Goal: Transaction & Acquisition: Purchase product/service

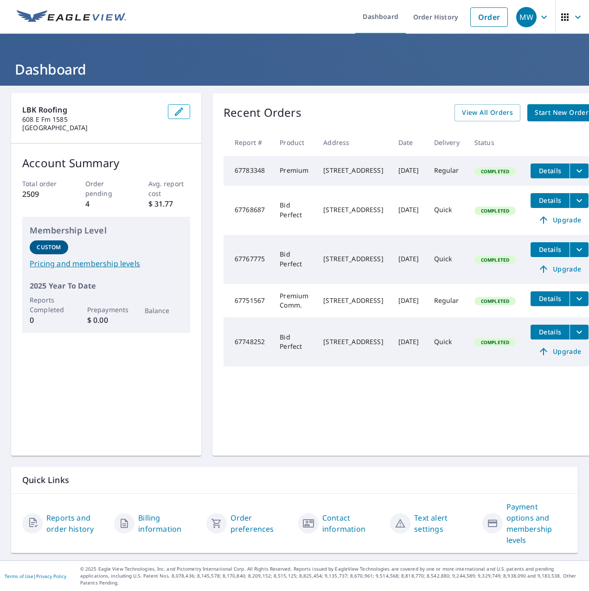
click at [535, 116] on span "Start New Order" at bounding box center [561, 113] width 54 height 12
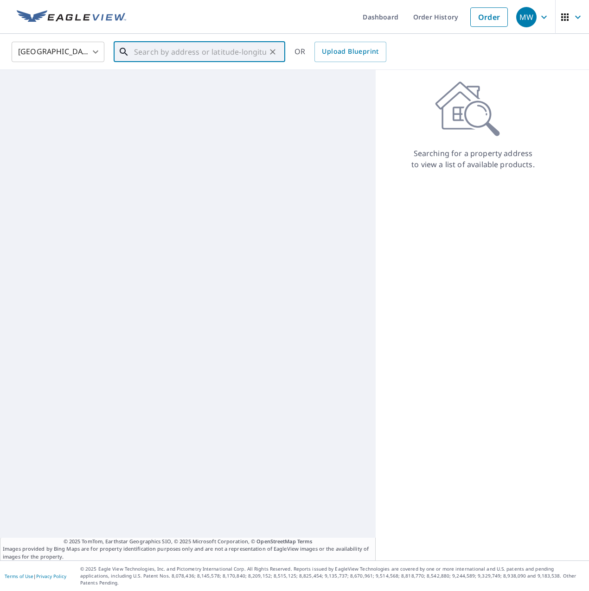
click at [205, 53] on input "text" at bounding box center [200, 52] width 132 height 26
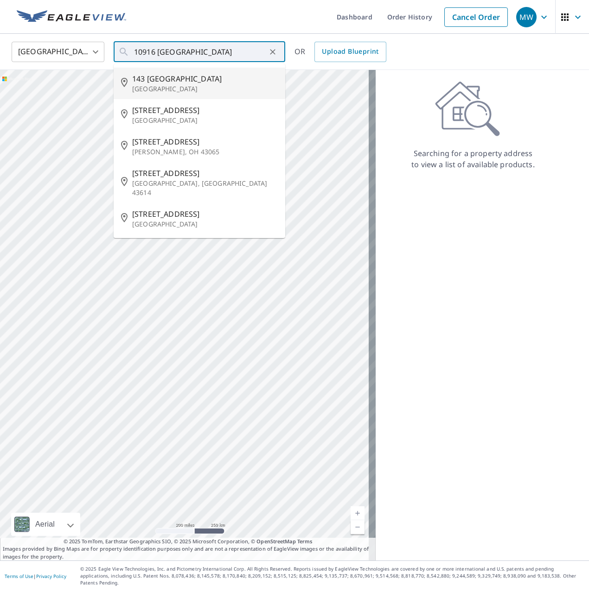
type input "[STREET_ADDRESS]"
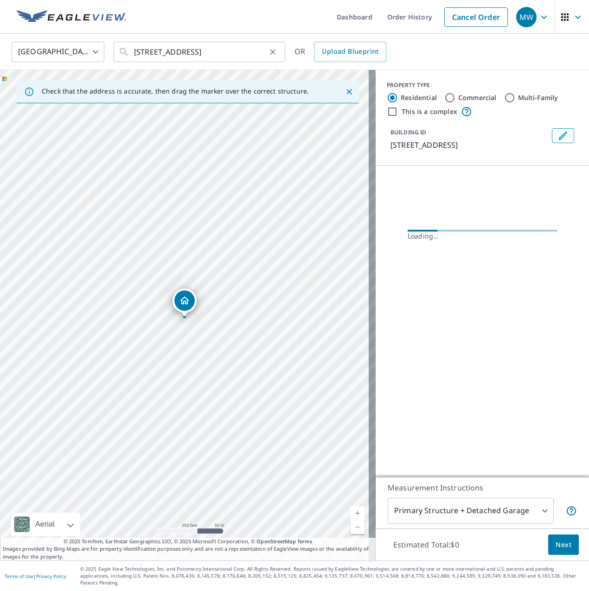
click at [272, 51] on icon "Clear" at bounding box center [272, 51] width 9 height 9
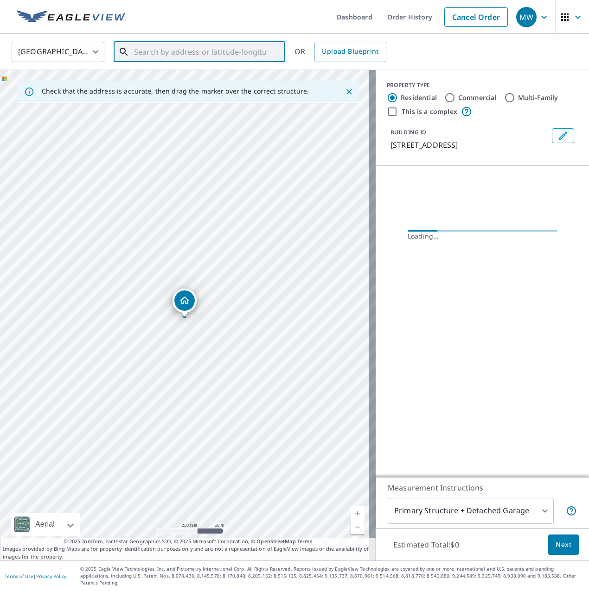
click at [241, 51] on input "text" at bounding box center [200, 52] width 132 height 26
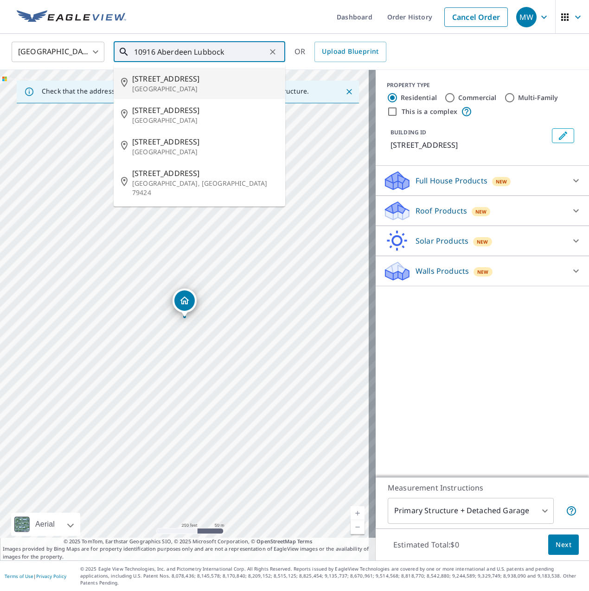
click at [173, 82] on span "[STREET_ADDRESS]" at bounding box center [205, 78] width 146 height 11
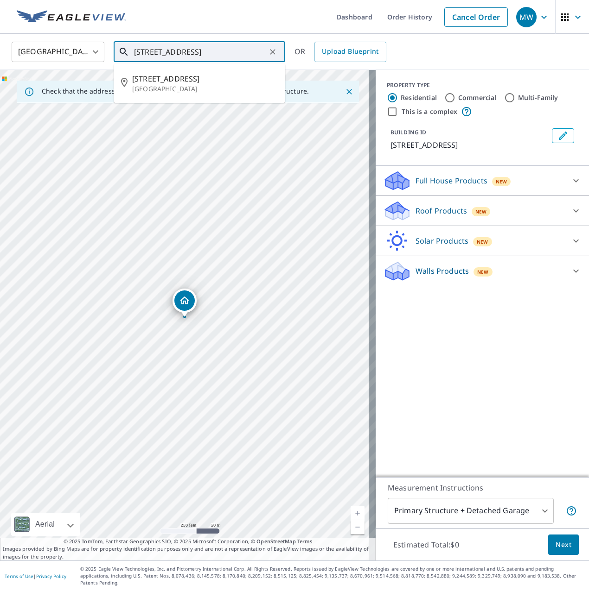
drag, startPoint x: 151, startPoint y: 52, endPoint x: 131, endPoint y: 52, distance: 19.9
click at [131, 52] on div "[STREET_ADDRESS] ​" at bounding box center [199, 52] width 171 height 20
type input "[STREET_ADDRESS]"
click at [275, 54] on icon "Clear" at bounding box center [272, 51] width 9 height 9
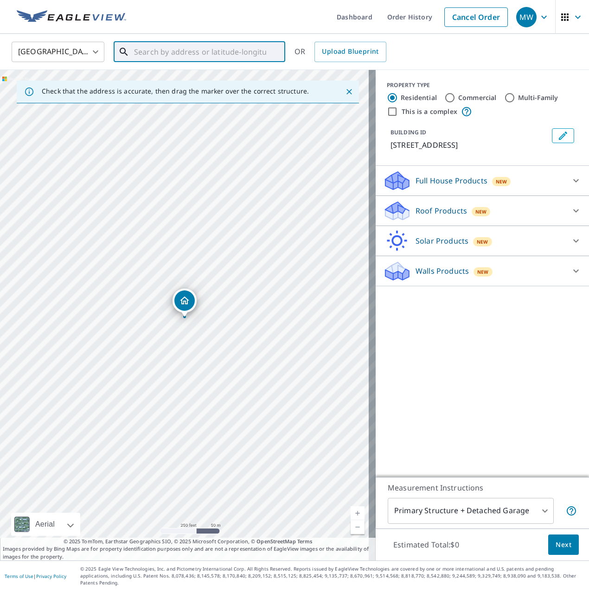
click at [237, 51] on input "text" at bounding box center [200, 52] width 132 height 26
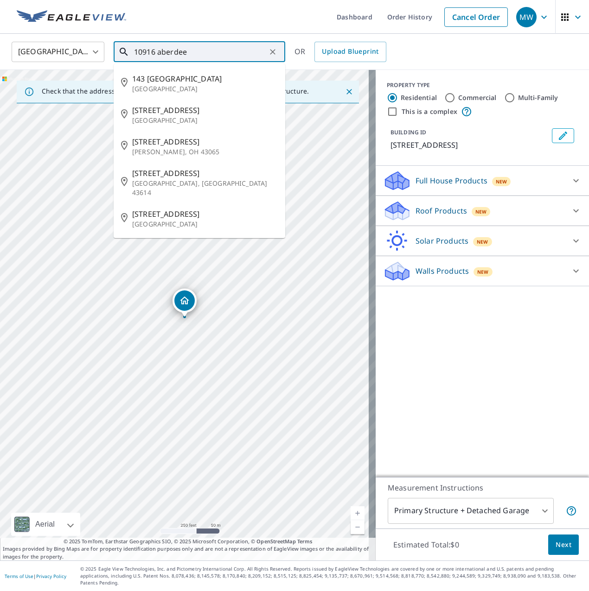
type input "10916 [GEOGRAPHIC_DATA]"
click at [272, 53] on icon "Clear" at bounding box center [272, 51] width 9 height 9
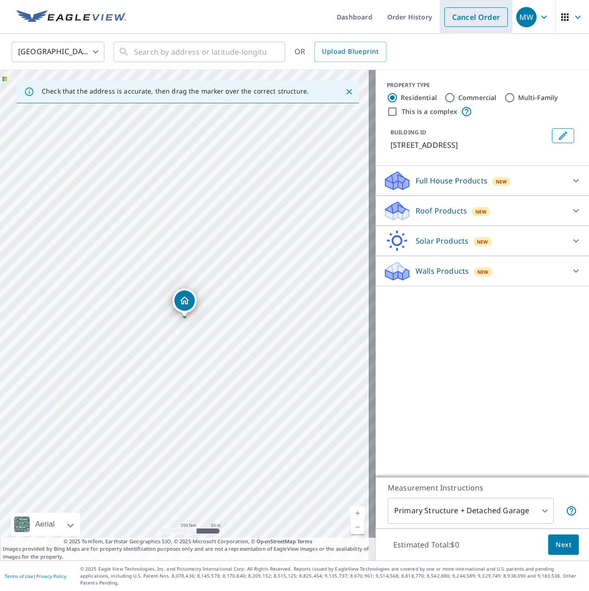
click at [450, 19] on link "Cancel Order" at bounding box center [475, 16] width 63 height 19
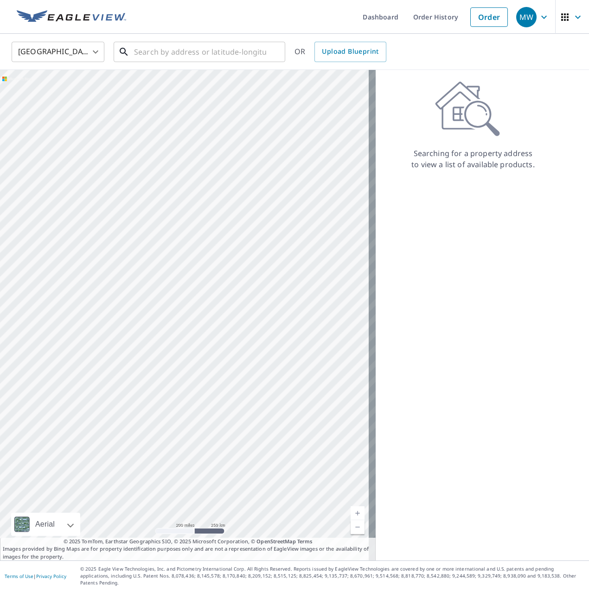
click at [163, 52] on input "text" at bounding box center [200, 52] width 132 height 26
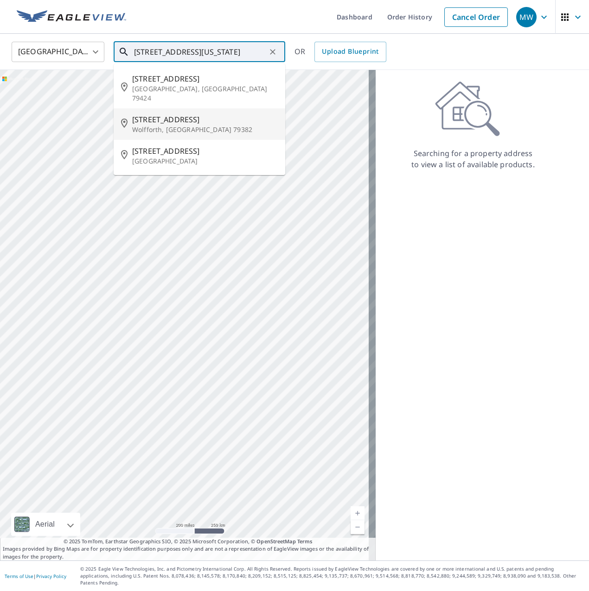
click at [170, 125] on p "Wolfforth, [GEOGRAPHIC_DATA] 79382" at bounding box center [205, 129] width 146 height 9
type input "[STREET_ADDRESS]"
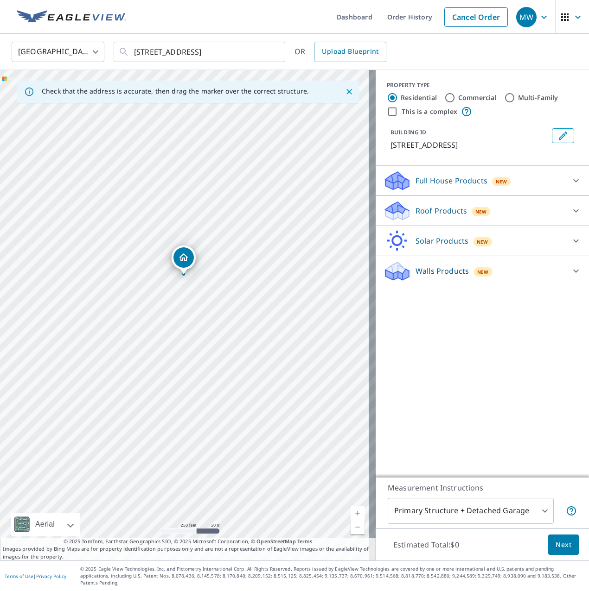
click at [495, 209] on div "Roof Products New" at bounding box center [474, 211] width 182 height 22
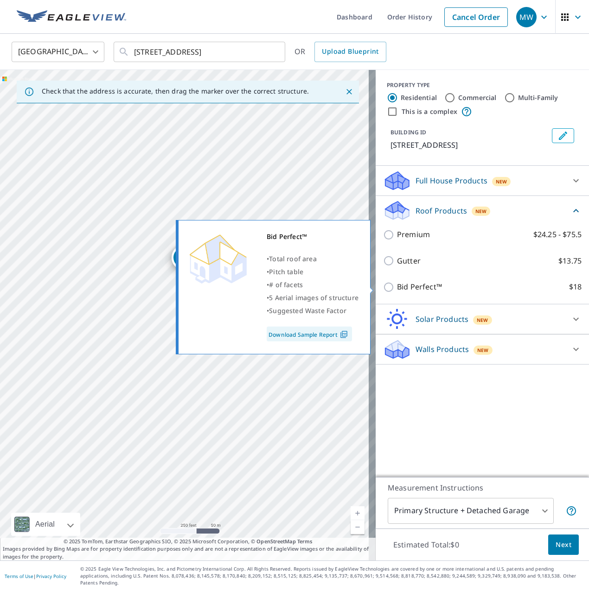
click at [404, 287] on p "Bid Perfect™" at bounding box center [419, 287] width 45 height 12
click at [397, 287] on input "Bid Perfect™ $18" at bounding box center [390, 287] width 14 height 11
checkbox input "true"
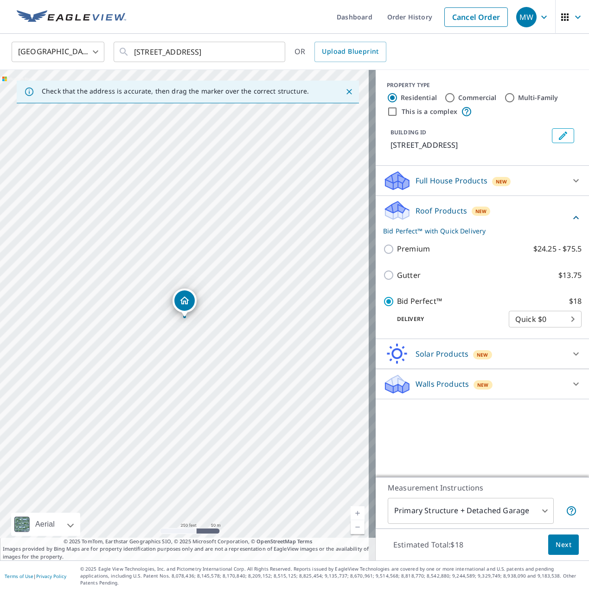
click at [555, 550] on span "Next" at bounding box center [563, 545] width 16 height 12
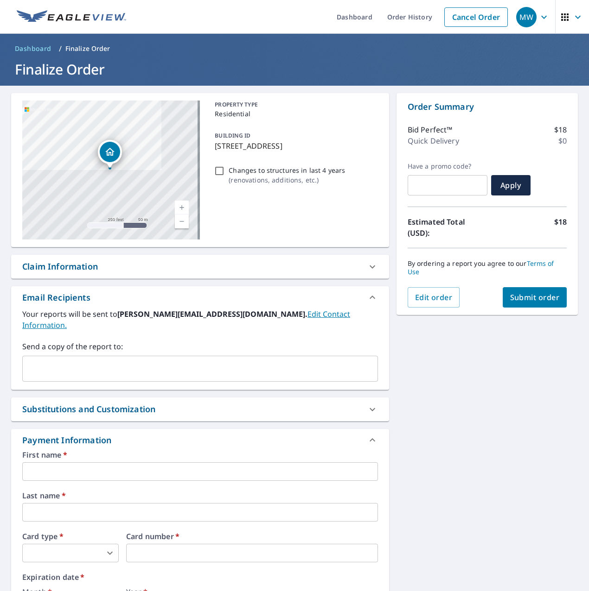
click at [219, 173] on input "Changes to structures in last 4 years ( renovations, additions, etc. )" at bounding box center [219, 170] width 11 height 11
checkbox input "true"
click at [93, 464] on input "text" at bounding box center [199, 472] width 355 height 19
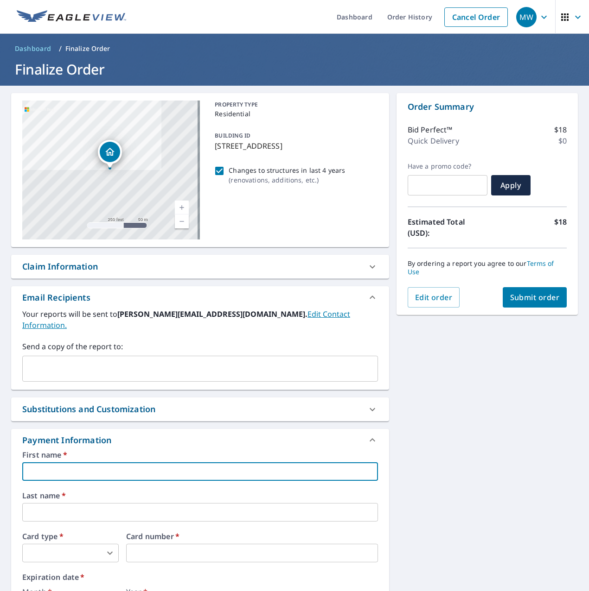
type input "LBK Roofing Service Card"
type input "[PERSON_NAME][EMAIL_ADDRESS][DOMAIN_NAME]"
type input "Service Card"
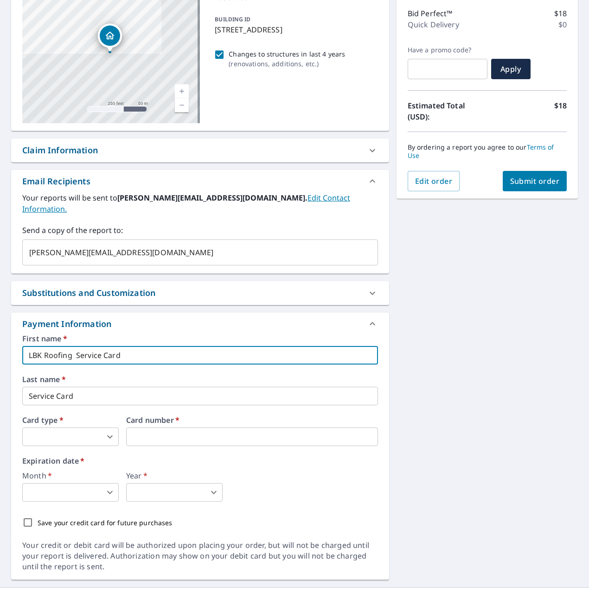
scroll to position [124, 0]
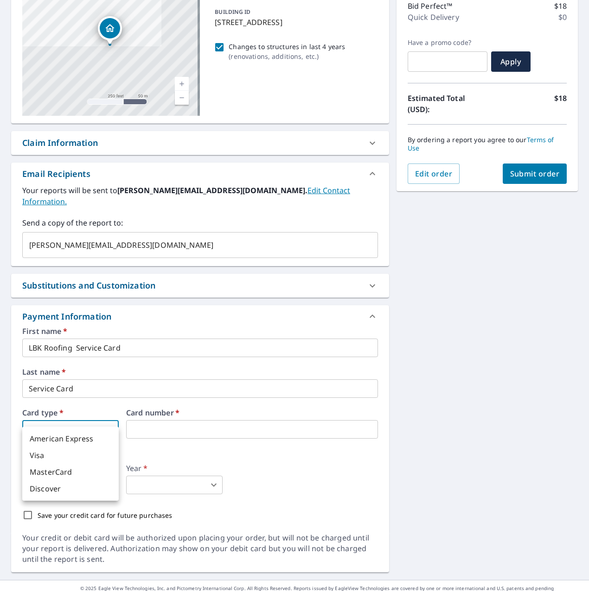
click at [106, 420] on body "MW MW Dashboard Order History Cancel Order MW Dashboard / Finalize Order Finali…" at bounding box center [294, 295] width 589 height 591
click at [64, 458] on li "Visa" at bounding box center [70, 455] width 96 height 17
type input "2"
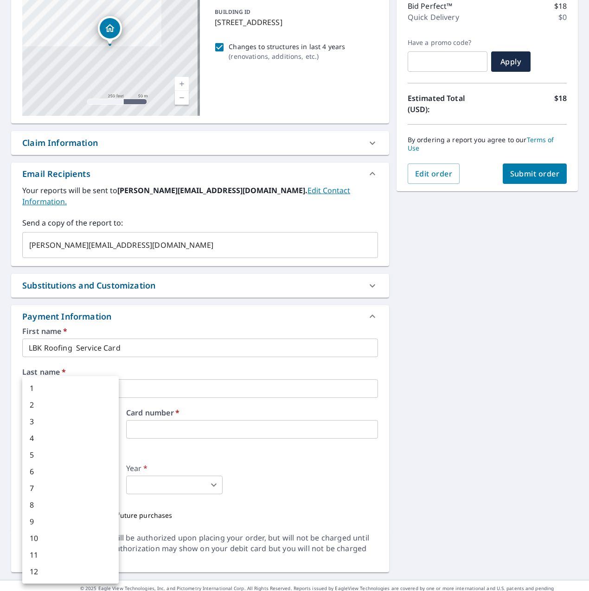
click at [101, 471] on body "MW MW Dashboard Order History Cancel Order MW Dashboard / Finalize Order Finali…" at bounding box center [294, 295] width 589 height 591
click at [44, 439] on li "4" at bounding box center [70, 438] width 96 height 17
type input "4"
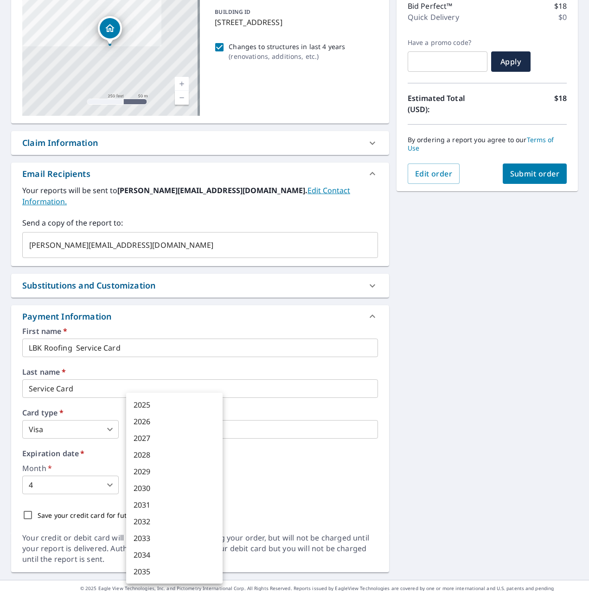
click at [179, 475] on body "MW MW Dashboard Order History Cancel Order MW Dashboard / Finalize Order Finali…" at bounding box center [294, 295] width 589 height 591
click at [156, 440] on li "2027" at bounding box center [174, 438] width 96 height 17
type input "2027"
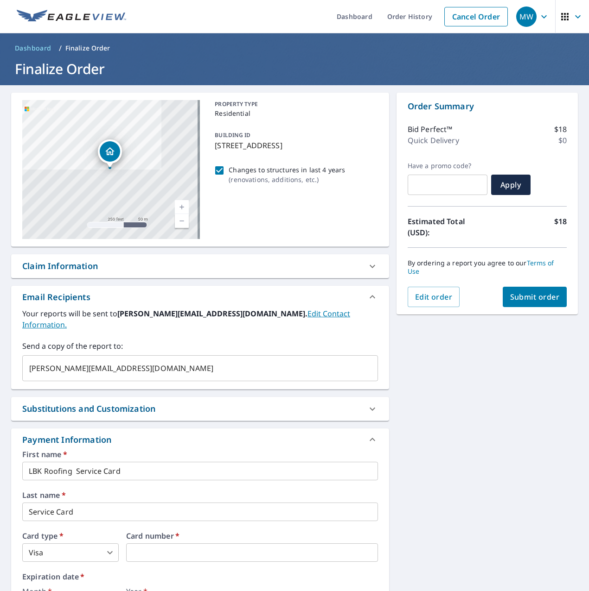
scroll to position [0, 0]
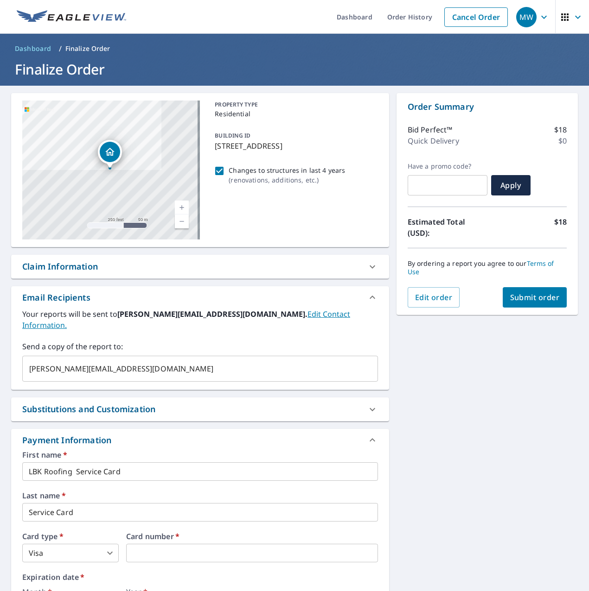
click at [394, 527] on div "[STREET_ADDRESS] Aerial Road A standard road map Aerial A detailed look from ab…" at bounding box center [294, 395] width 589 height 618
click at [534, 298] on span "Submit order" at bounding box center [535, 297] width 50 height 10
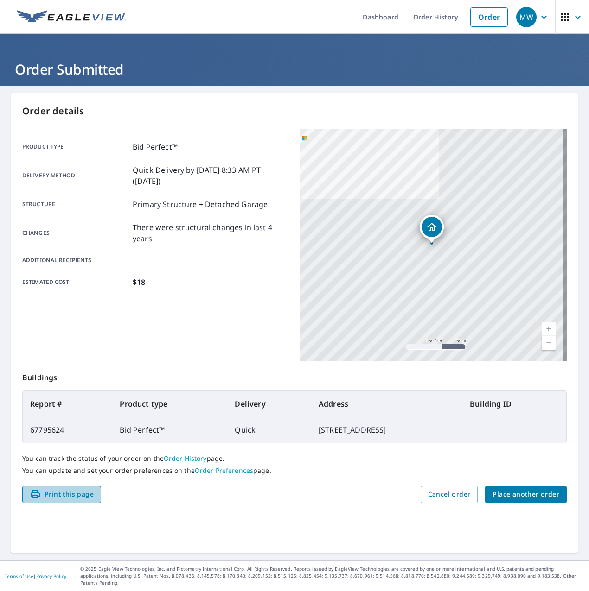
click at [63, 494] on span "Print this page" at bounding box center [62, 495] width 64 height 12
click at [405, 122] on div "Order details Product type Bid Perfect™ Delivery method Quick Delivery by [DATE…" at bounding box center [294, 323] width 566 height 460
